Goal: Book appointment/travel/reservation

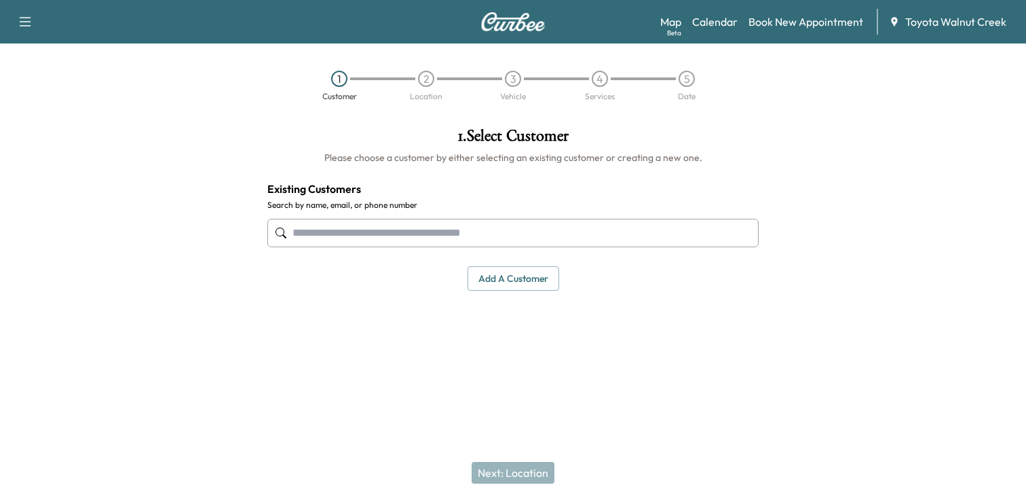
click at [401, 223] on input "text" at bounding box center [512, 233] width 491 height 29
drag, startPoint x: 698, startPoint y: 265, endPoint x: 678, endPoint y: 254, distance: 22.8
click at [698, 266] on div "Add a customer" at bounding box center [512, 278] width 491 height 25
click at [596, 229] on input "text" at bounding box center [512, 233] width 491 height 29
type input "*"
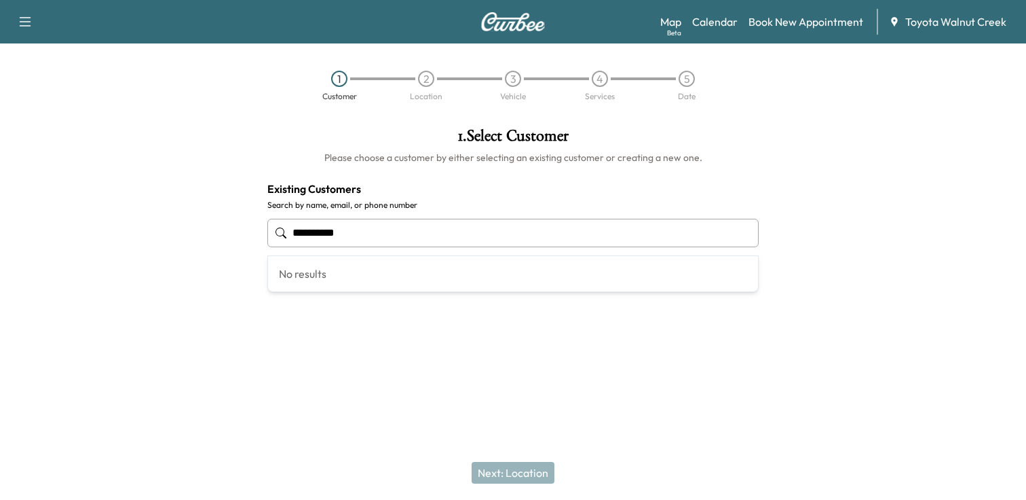
type input "**********"
click at [544, 474] on div "Next: Location" at bounding box center [513, 472] width 1026 height 54
click at [510, 286] on button "Add a customer" at bounding box center [514, 278] width 92 height 25
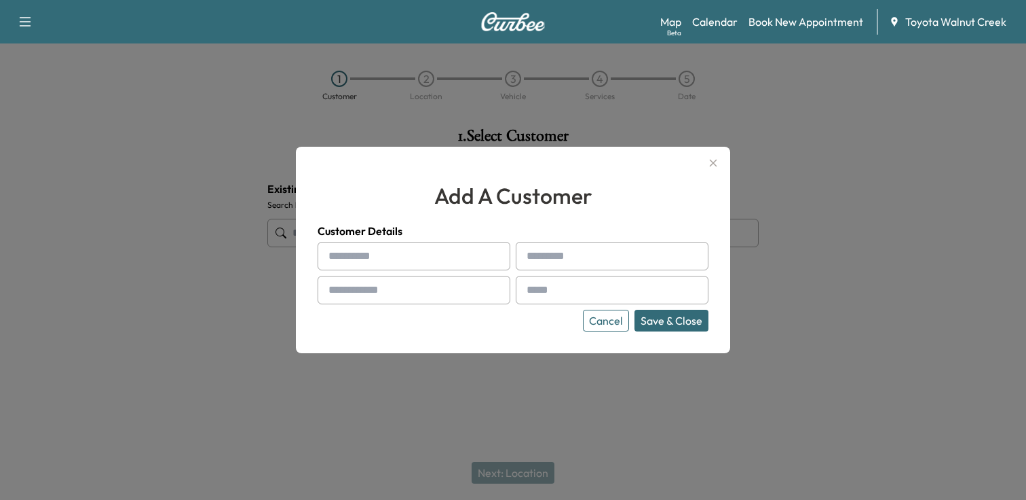
click at [403, 258] on input "text" at bounding box center [414, 256] width 193 height 29
click at [797, 279] on div at bounding box center [513, 250] width 1026 height 500
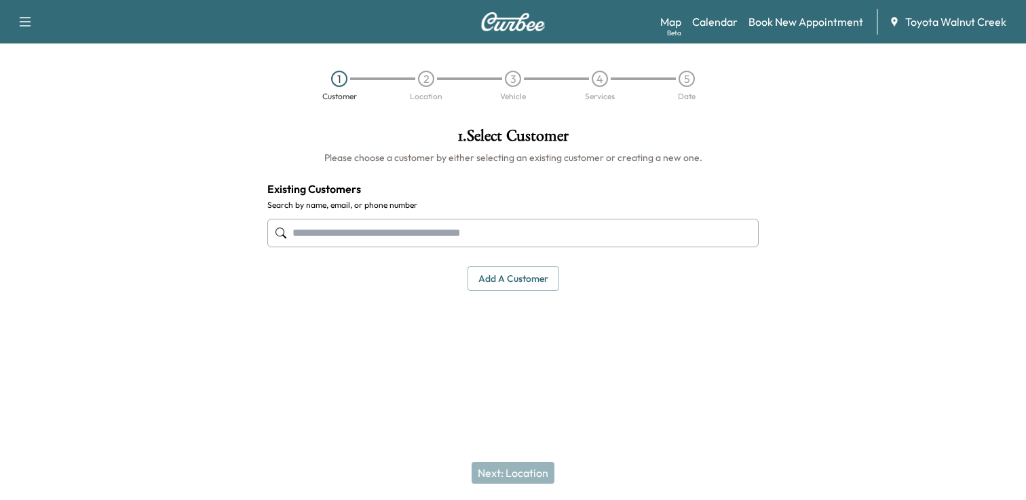
click at [538, 284] on button "Add a customer" at bounding box center [514, 278] width 92 height 25
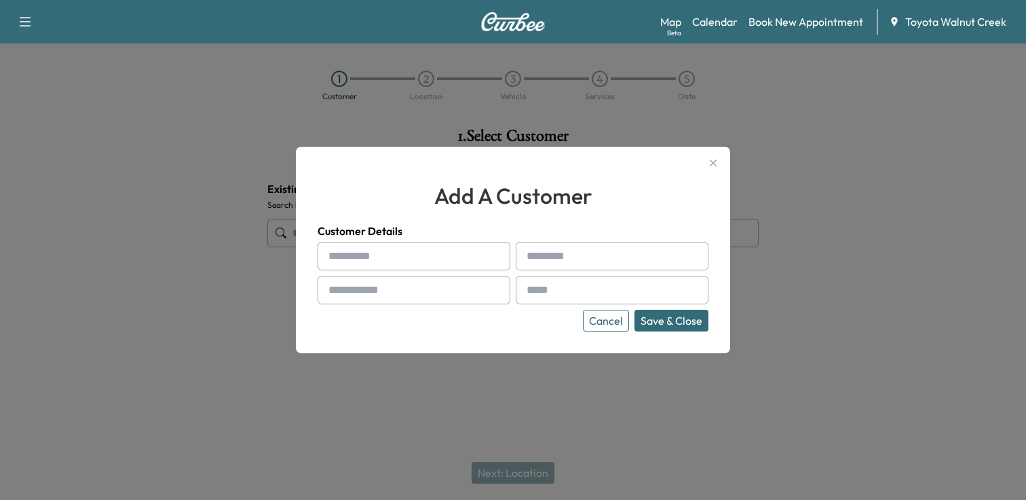
click at [396, 249] on input "text" at bounding box center [414, 256] width 193 height 29
type input "*"
click at [888, 293] on div at bounding box center [513, 250] width 1026 height 500
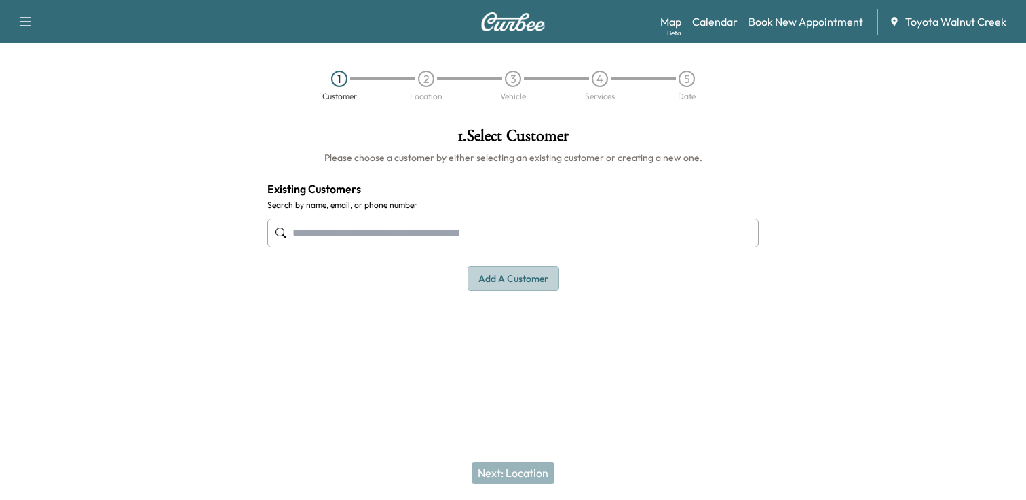
click at [506, 274] on button "Add a customer" at bounding box center [514, 278] width 92 height 25
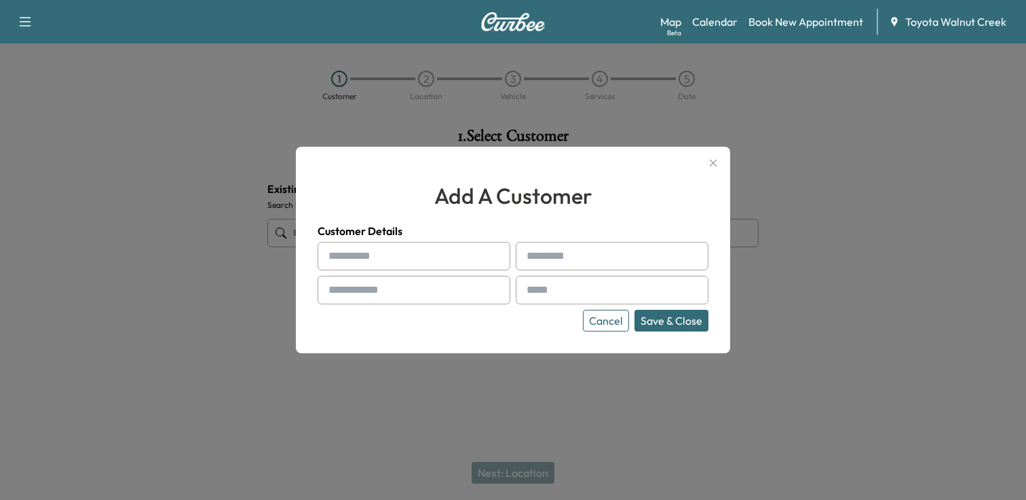
click at [403, 263] on input "text" at bounding box center [414, 256] width 193 height 29
drag, startPoint x: 855, startPoint y: 247, endPoint x: 783, endPoint y: 247, distance: 72.0
click at [855, 247] on div at bounding box center [513, 250] width 1026 height 500
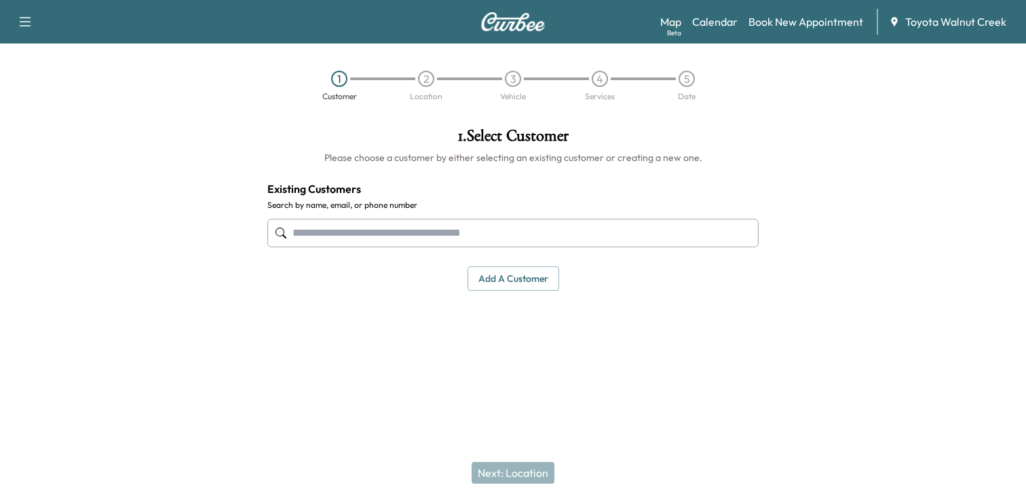
click at [524, 279] on button "Add a customer" at bounding box center [514, 278] width 92 height 25
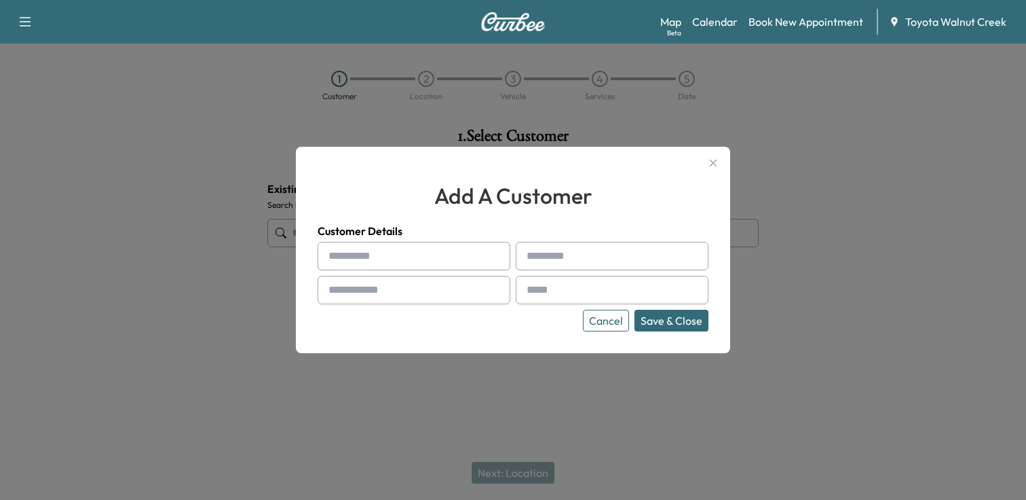
click at [411, 256] on input "text" at bounding box center [414, 256] width 193 height 29
type input "*******"
click at [591, 264] on input "text" at bounding box center [612, 256] width 193 height 29
type input "****"
click at [440, 292] on input "text" at bounding box center [414, 290] width 193 height 29
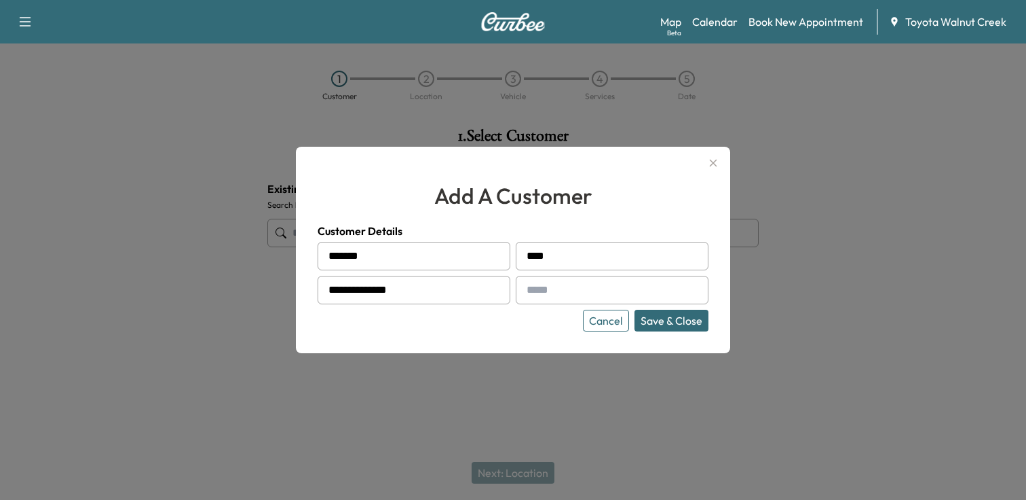
type input "**********"
click at [671, 290] on input "text" at bounding box center [612, 290] width 193 height 29
type input "**********"
click at [669, 324] on button "Save & Close" at bounding box center [672, 321] width 74 height 22
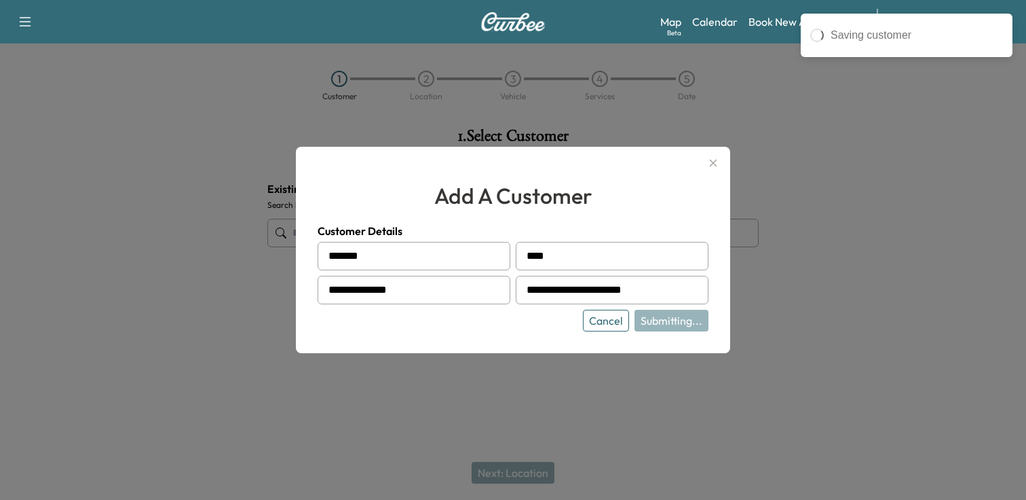
type input "**********"
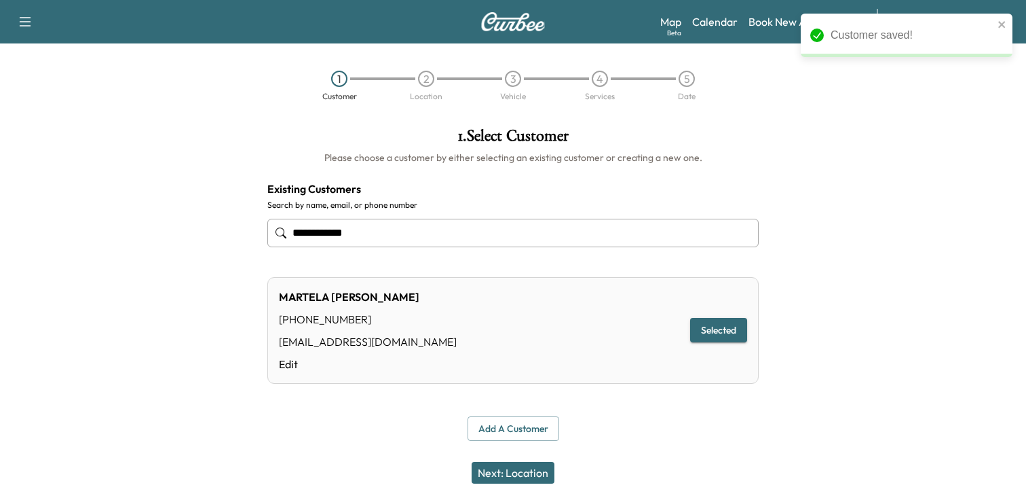
click at [529, 476] on button "Next: Location" at bounding box center [513, 473] width 83 height 22
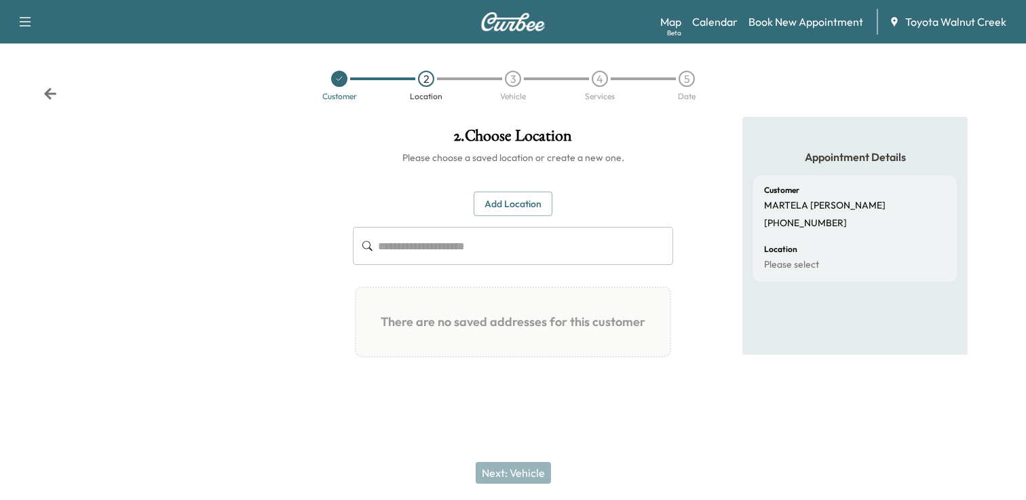
click at [688, 386] on div "Appointment Details Customer [PERSON_NAME] [PHONE_NUMBER] Location Please select" at bounding box center [855, 261] width 342 height 289
click at [58, 91] on div "Customer 2 Location 3 Vehicle 4 Services 5 Date" at bounding box center [513, 85] width 1026 height 62
click at [50, 94] on icon at bounding box center [50, 94] width 12 height 12
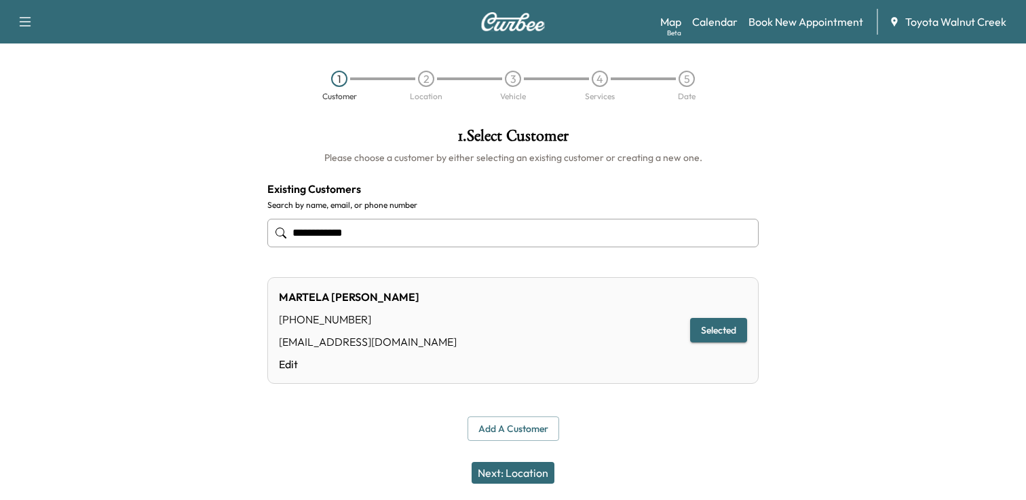
click at [717, 331] on button "Selected" at bounding box center [718, 330] width 57 height 25
click at [531, 475] on button "Next: Location" at bounding box center [513, 473] width 83 height 22
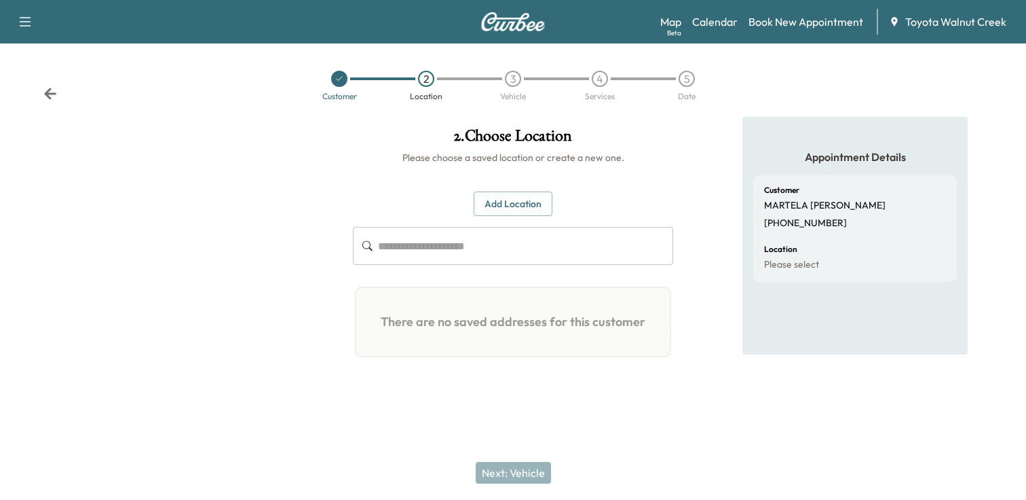
click at [498, 242] on input "text" at bounding box center [525, 246] width 295 height 38
click at [717, 369] on div "Appointment Details Customer [PERSON_NAME] [PHONE_NUMBER] Location Please select" at bounding box center [855, 261] width 342 height 289
click at [481, 254] on input "text" at bounding box center [525, 246] width 295 height 38
drag, startPoint x: 717, startPoint y: 401, endPoint x: 564, endPoint y: 333, distance: 167.1
click at [717, 401] on div "Appointment Details Customer [PERSON_NAME] [PHONE_NUMBER] Location Please select" at bounding box center [855, 261] width 342 height 289
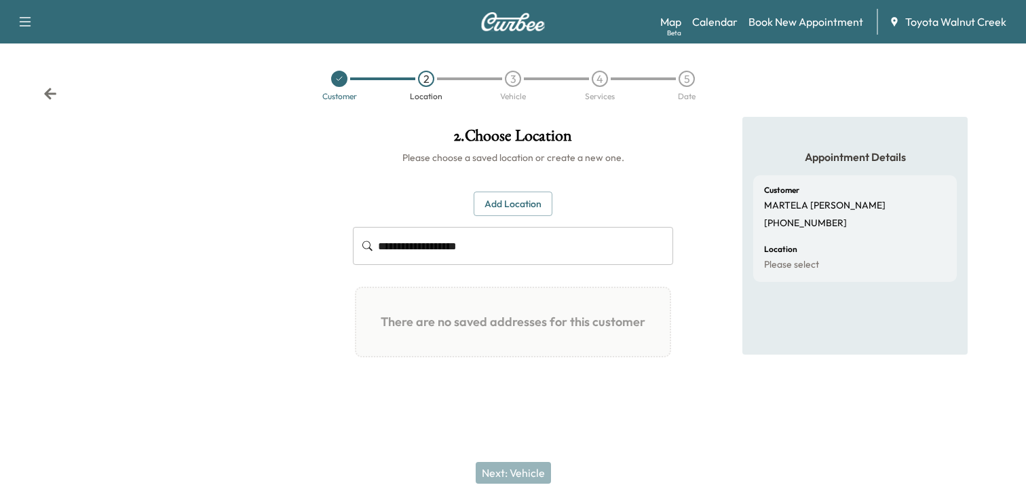
click at [448, 250] on input "**********" at bounding box center [525, 246] width 295 height 38
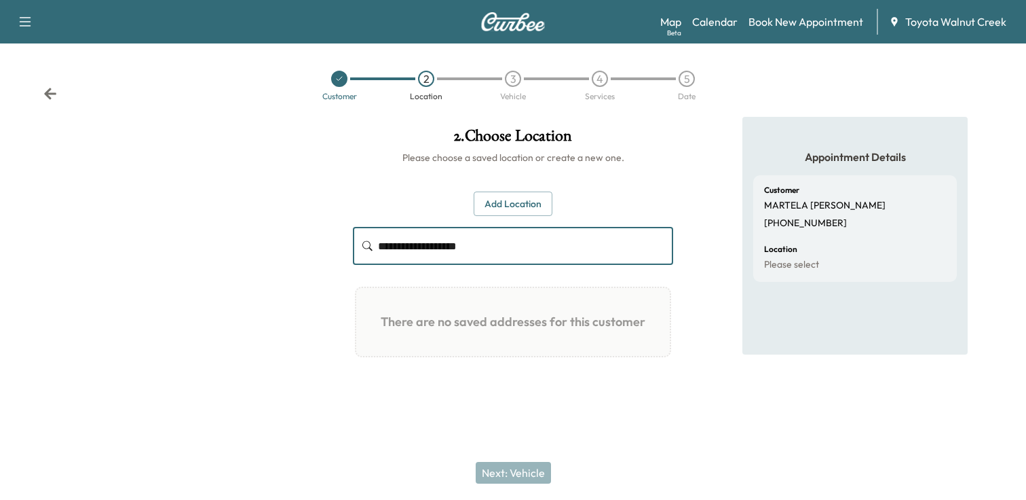
click at [510, 253] on input "**********" at bounding box center [525, 246] width 295 height 38
type input "**********"
click at [509, 198] on button "Add Location" at bounding box center [513, 203] width 79 height 25
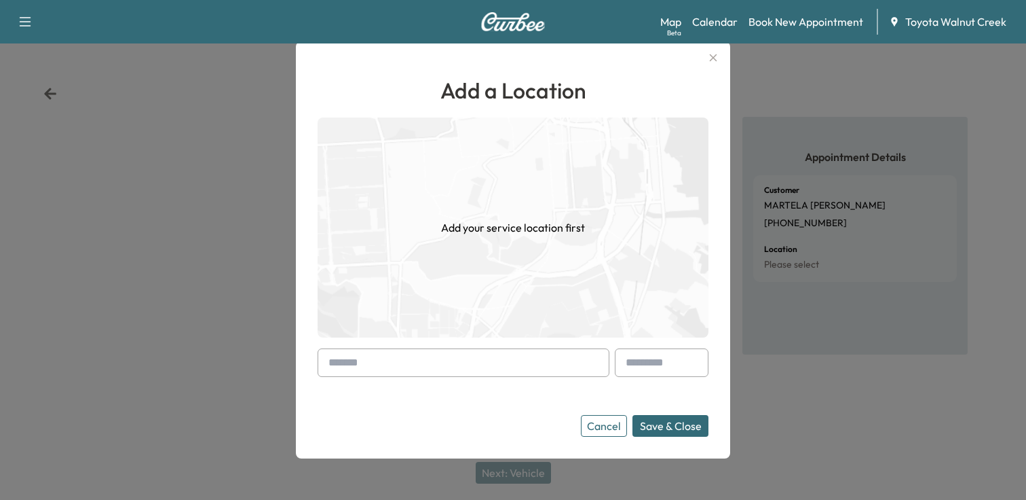
click at [447, 362] on input "text" at bounding box center [464, 362] width 292 height 29
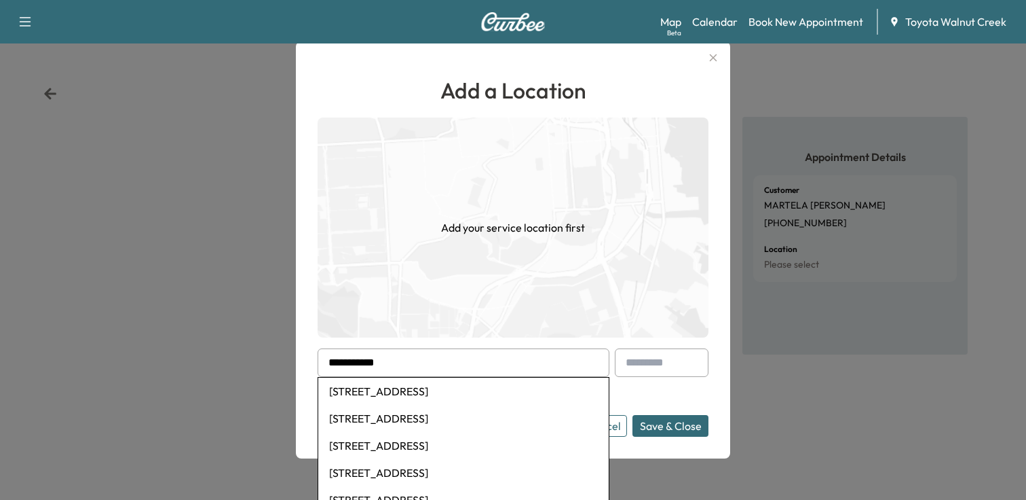
click at [480, 388] on li "[STREET_ADDRESS]" at bounding box center [463, 390] width 291 height 27
type input "**********"
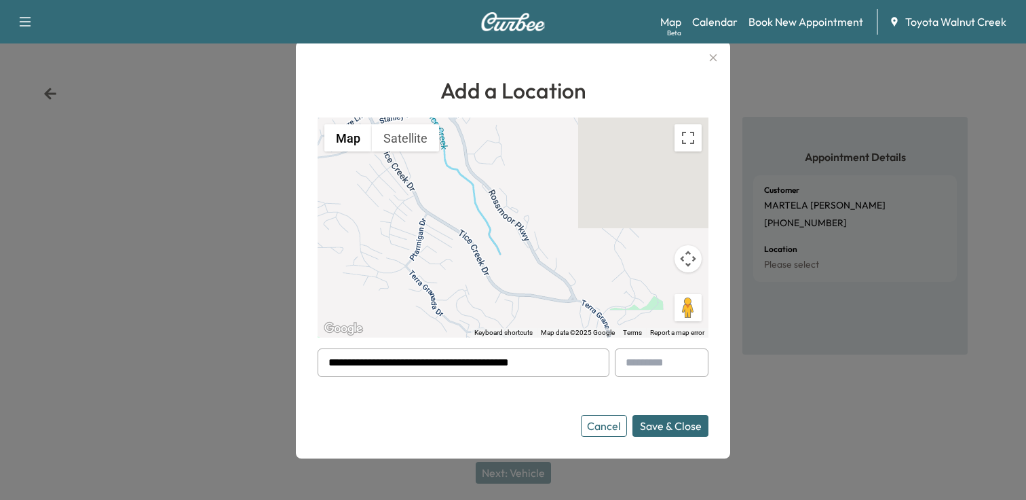
click at [653, 364] on input "text" at bounding box center [662, 362] width 94 height 29
type input "*"
click at [694, 429] on button "Save & Close" at bounding box center [671, 426] width 76 height 22
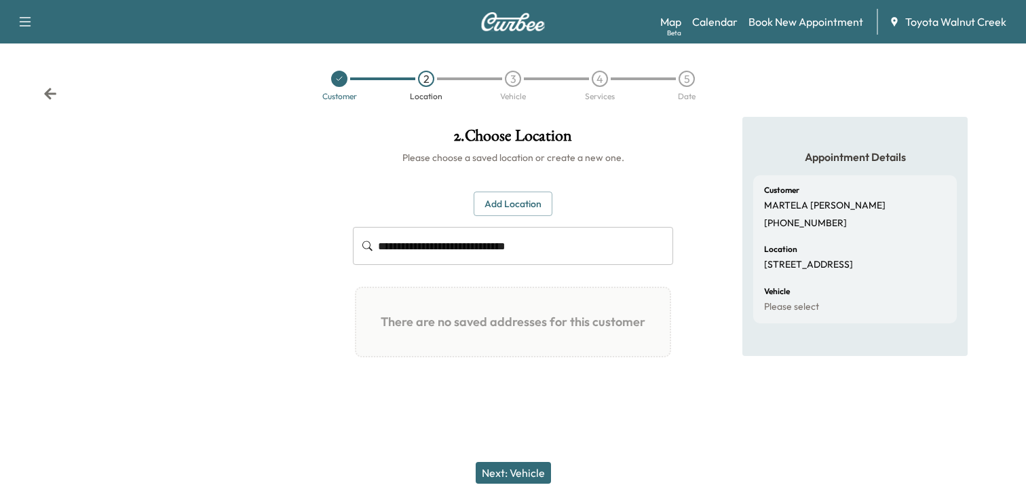
click at [514, 472] on button "Next: Vehicle" at bounding box center [513, 473] width 75 height 22
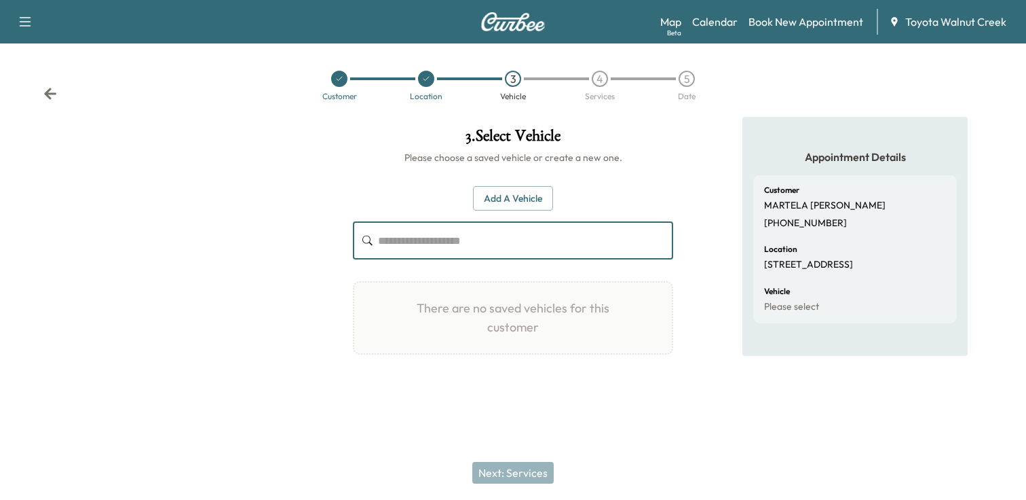
paste input "**********"
type input "**********"
click at [520, 202] on button "Add a Vehicle" at bounding box center [513, 198] width 80 height 25
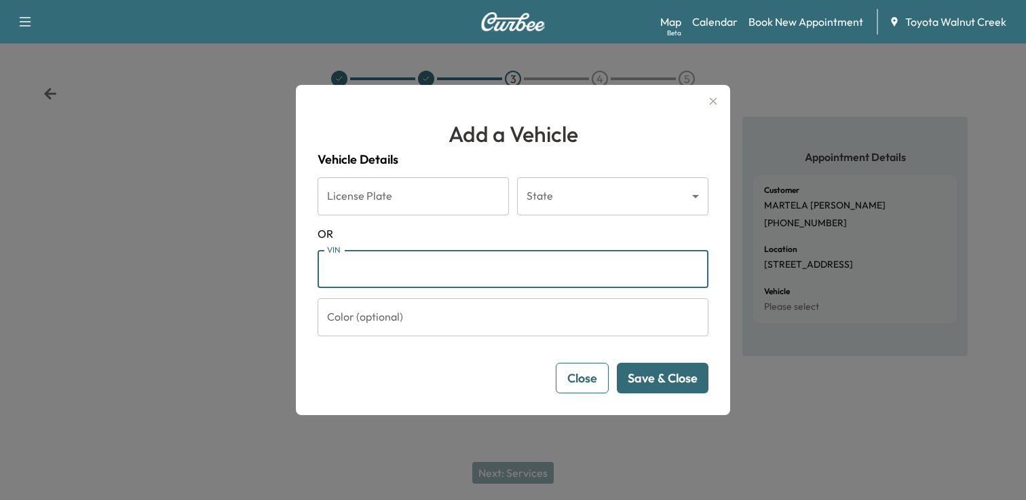
paste input "**********"
type input "**********"
click at [669, 383] on button "Save & Close" at bounding box center [663, 377] width 92 height 31
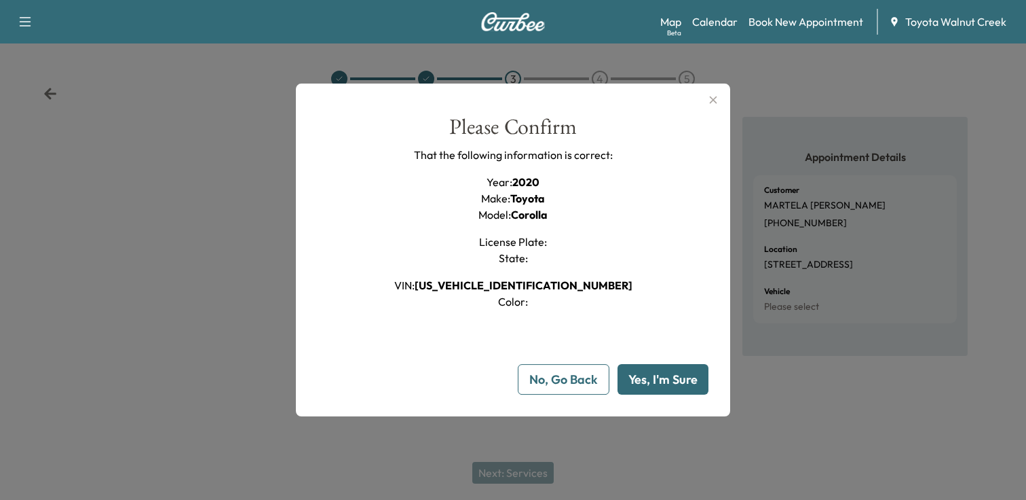
click at [679, 383] on button "Yes, I'm Sure" at bounding box center [663, 379] width 91 height 31
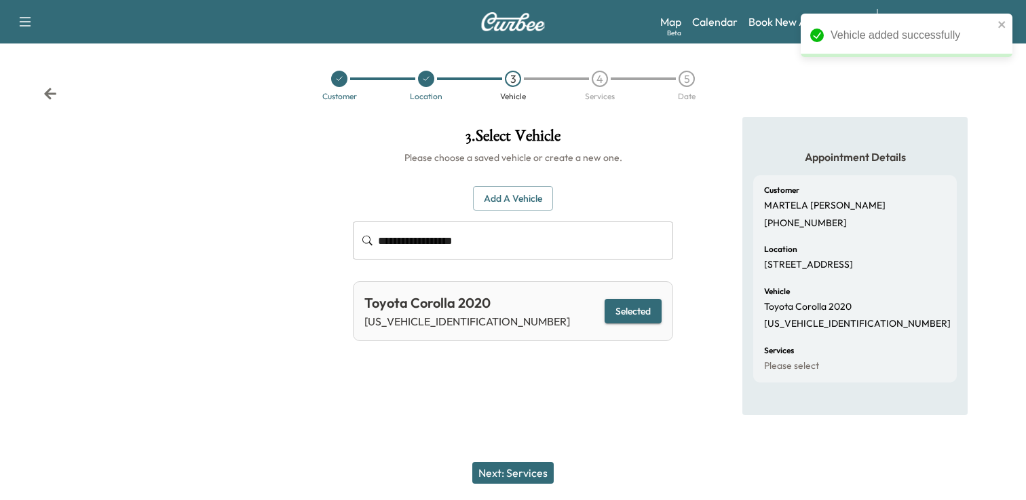
click at [514, 469] on button "Next: Services" at bounding box center [512, 473] width 81 height 22
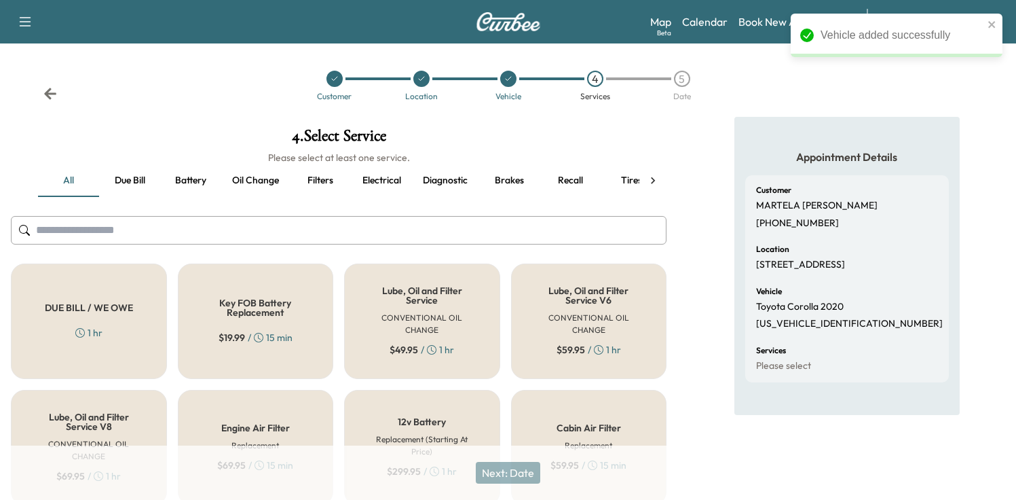
click at [354, 229] on input "text" at bounding box center [339, 230] width 656 height 29
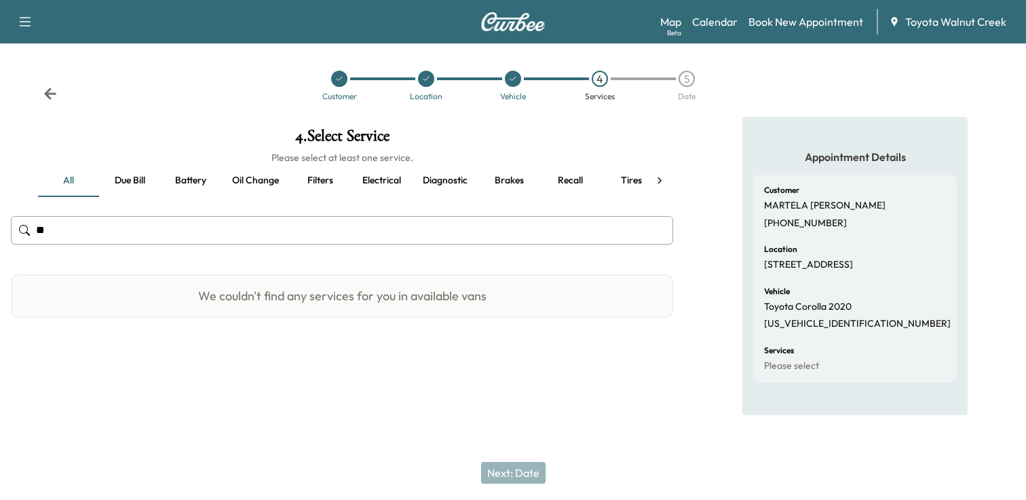
type input "*"
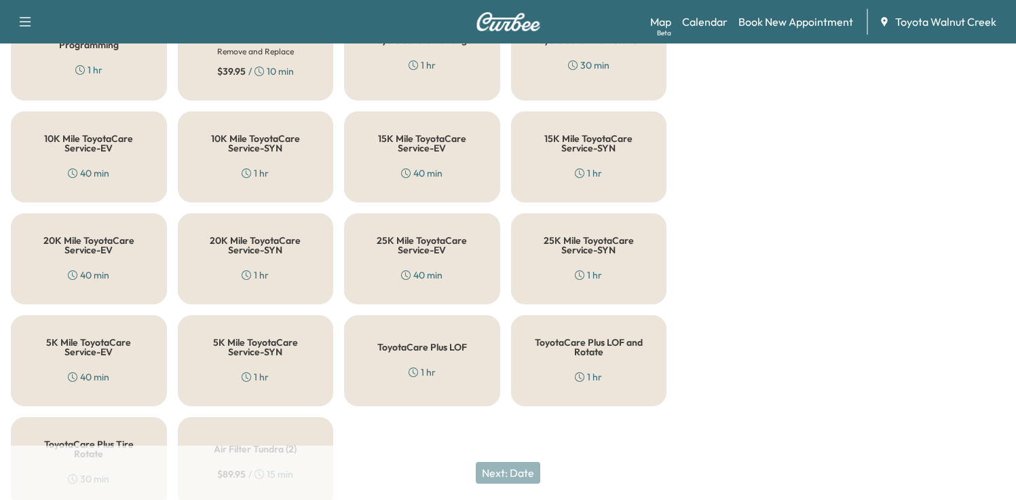
scroll to position [540, 0]
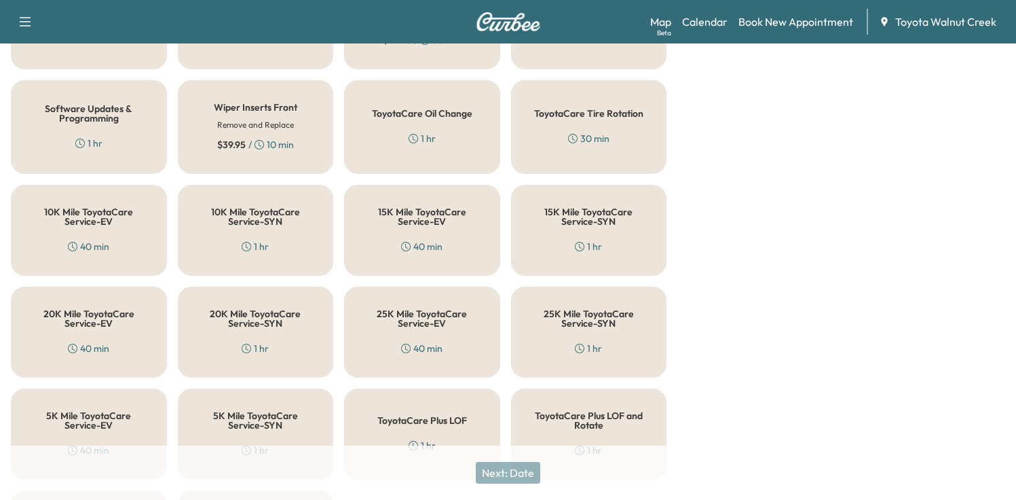
drag, startPoint x: 922, startPoint y: 293, endPoint x: 796, endPoint y: 276, distance: 127.4
click at [922, 293] on div "Appointment Details Customer [PERSON_NAME] [PHONE_NUMBER] Location [STREET_ADDR…" at bounding box center [846, 84] width 225 height 1016
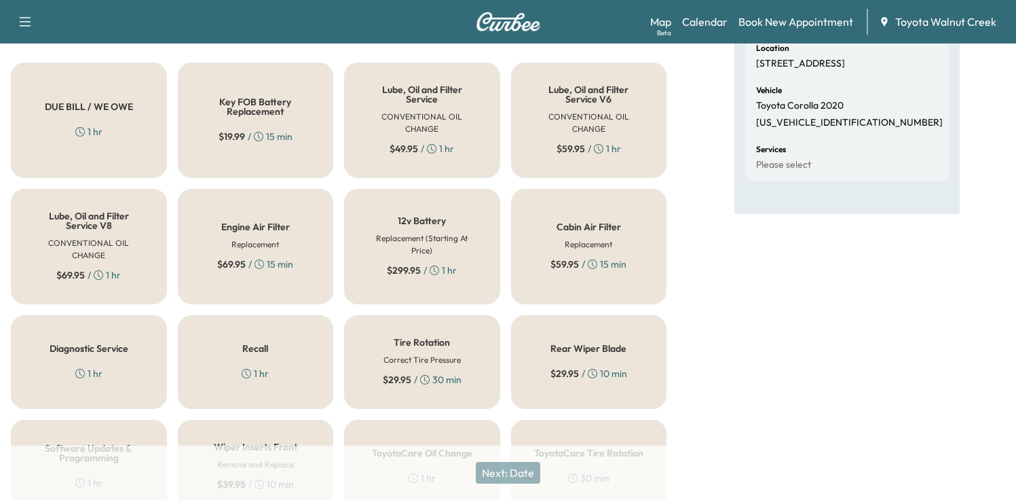
scroll to position [133, 0]
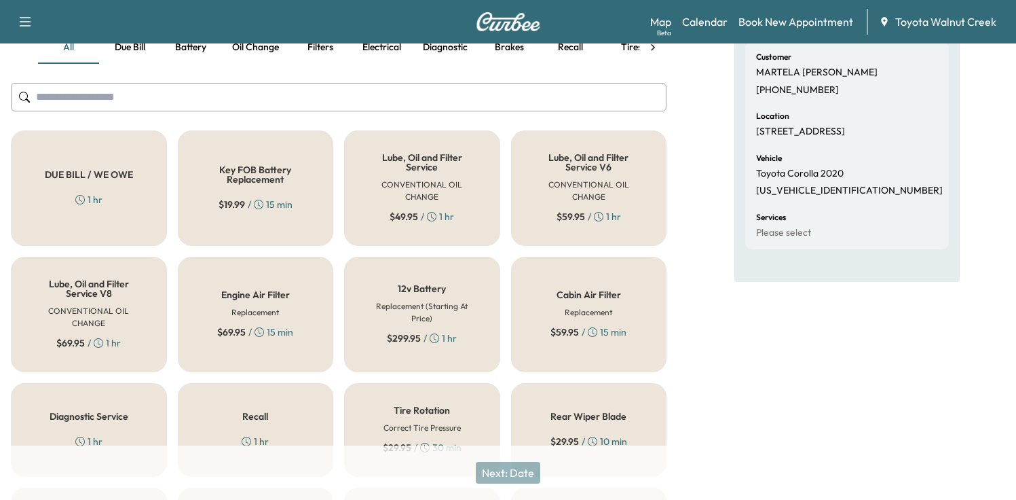
click at [462, 198] on h6 "CONVENTIONAL OIL CHANGE" at bounding box center [422, 191] width 111 height 24
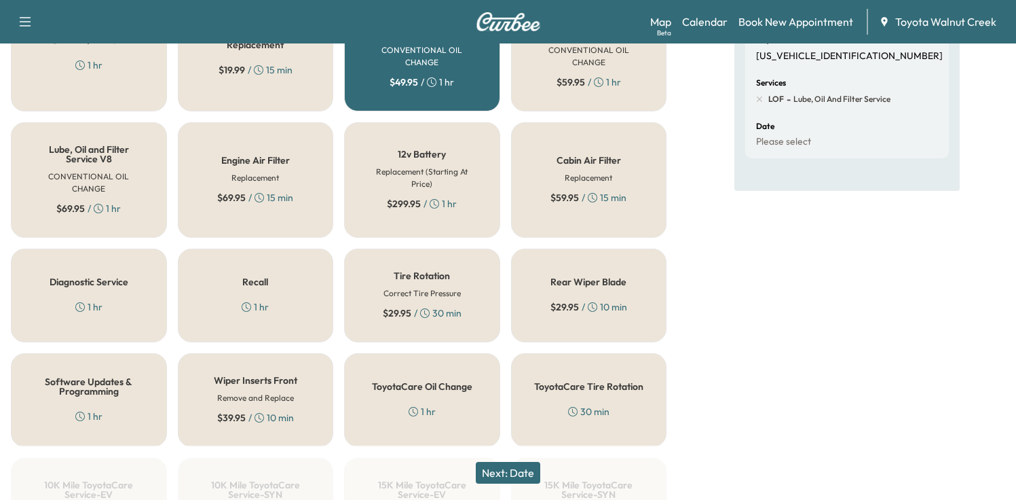
scroll to position [269, 0]
click at [439, 310] on div "$ 29.95 / 30 min" at bounding box center [422, 312] width 79 height 14
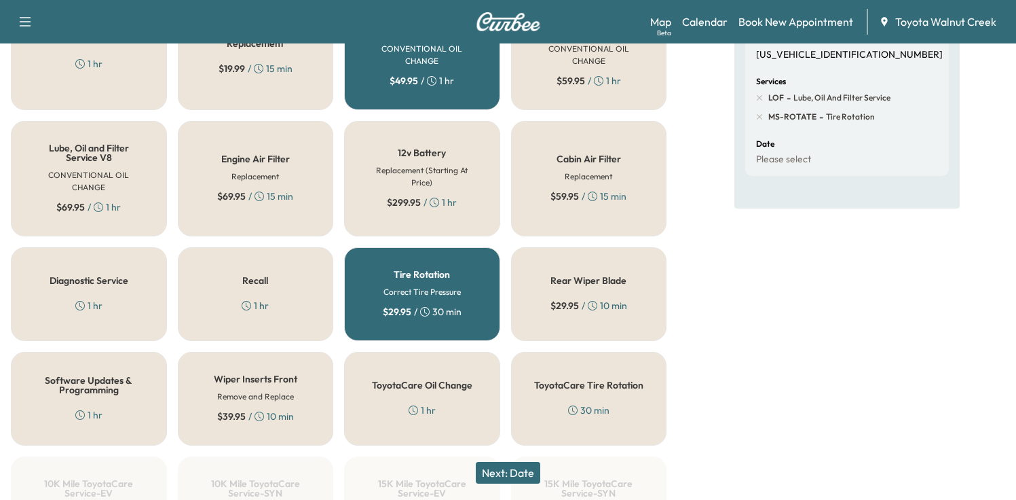
click at [515, 475] on button "Next: Date" at bounding box center [508, 473] width 64 height 22
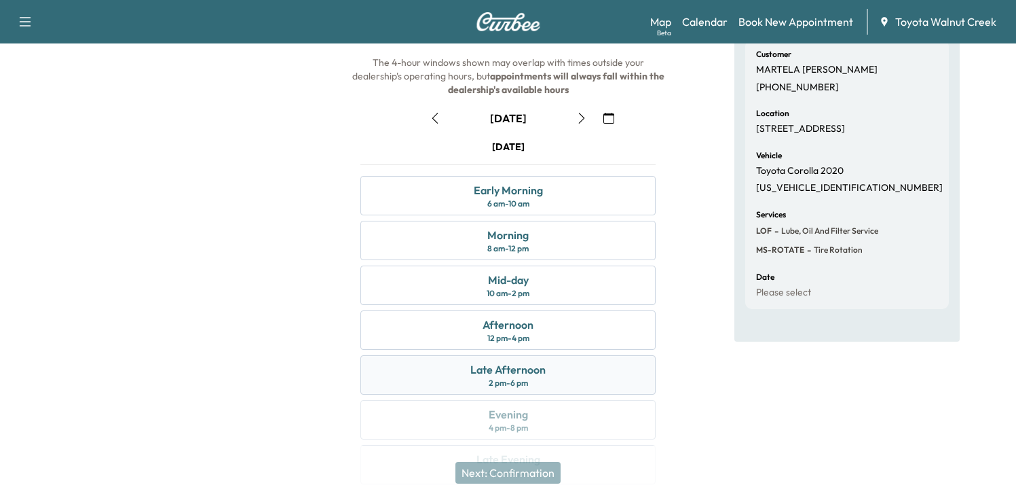
scroll to position [112, 0]
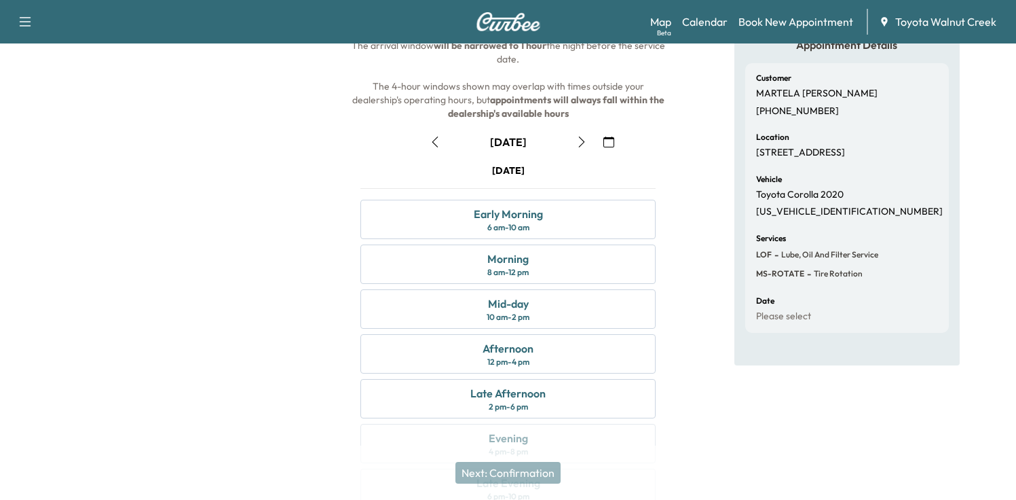
click at [578, 142] on icon "button" at bounding box center [581, 141] width 11 height 11
click at [584, 143] on icon "button" at bounding box center [581, 141] width 11 height 11
click at [578, 142] on icon "button" at bounding box center [581, 141] width 11 height 11
click at [581, 141] on icon "button" at bounding box center [581, 141] width 11 height 11
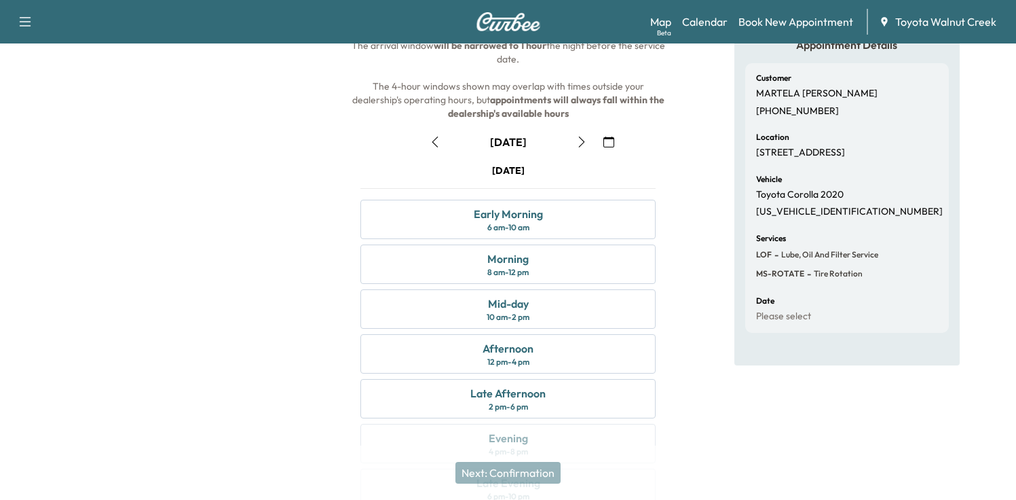
click at [582, 142] on icon "button" at bounding box center [581, 141] width 11 height 11
click at [578, 253] on div "Morning 8 am - 12 pm" at bounding box center [507, 263] width 295 height 39
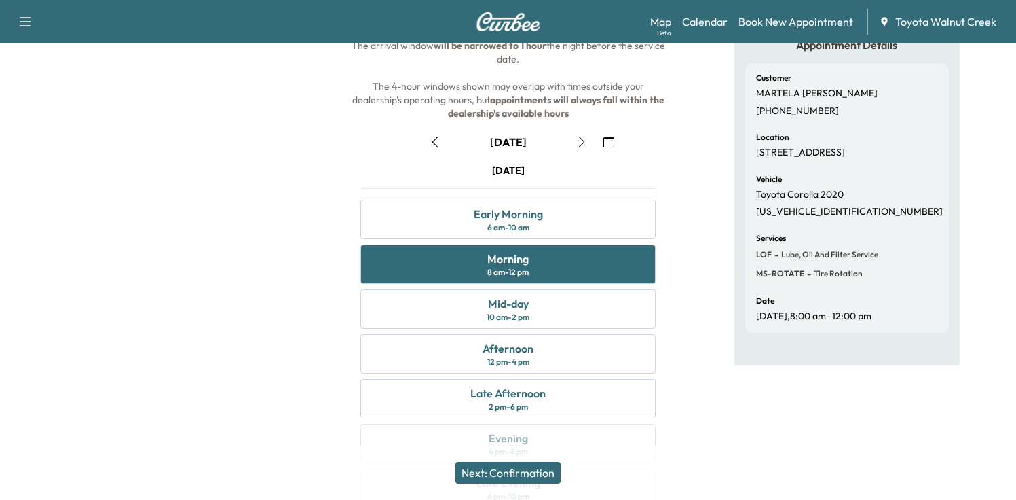
click at [538, 469] on button "Next: Confirmation" at bounding box center [507, 473] width 105 height 22
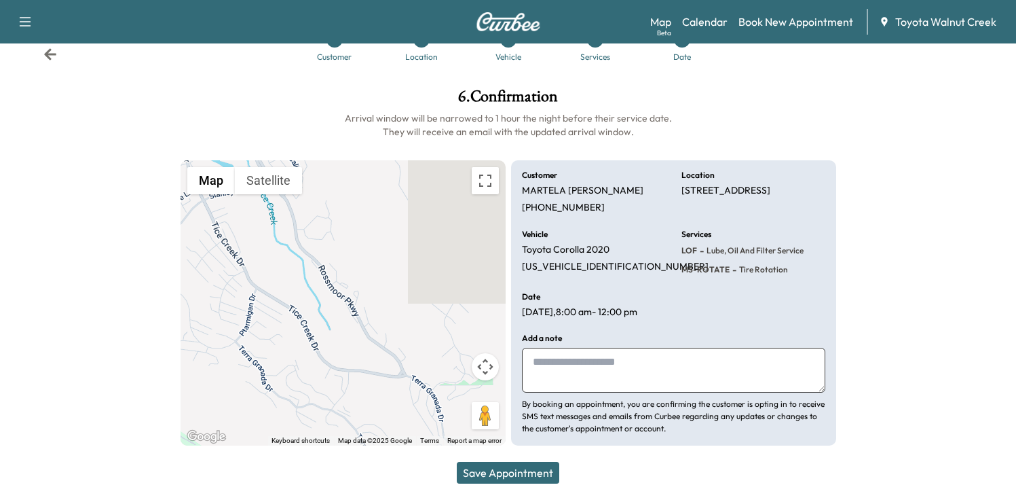
click at [613, 369] on textarea at bounding box center [673, 370] width 303 height 45
click at [557, 363] on textarea "**********" at bounding box center [673, 370] width 303 height 45
type textarea "**********"
click at [551, 470] on button "Save Appointment" at bounding box center [508, 473] width 103 height 22
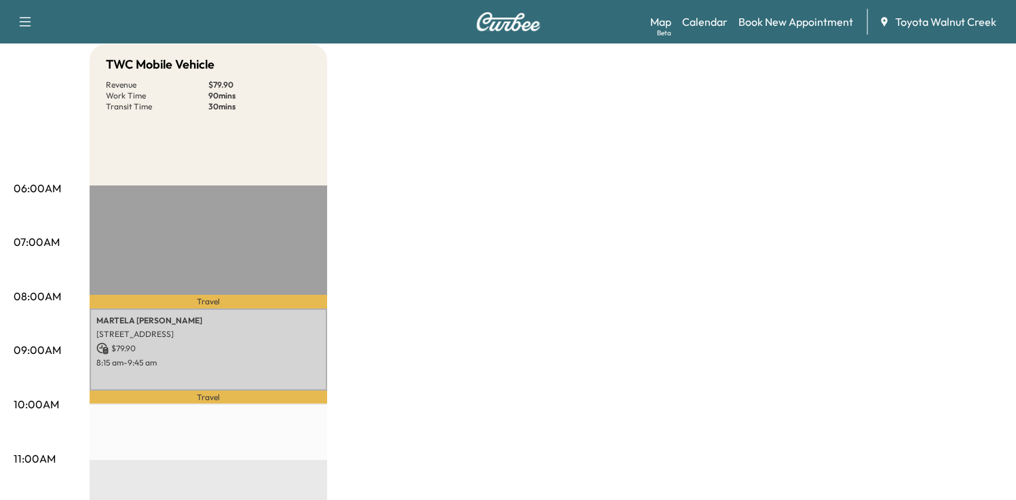
scroll to position [136, 0]
